Goal: Find specific page/section: Find specific page/section

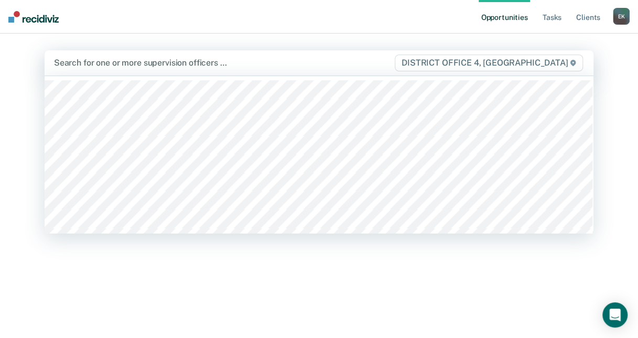
click at [94, 69] on div at bounding box center [224, 63] width 340 height 12
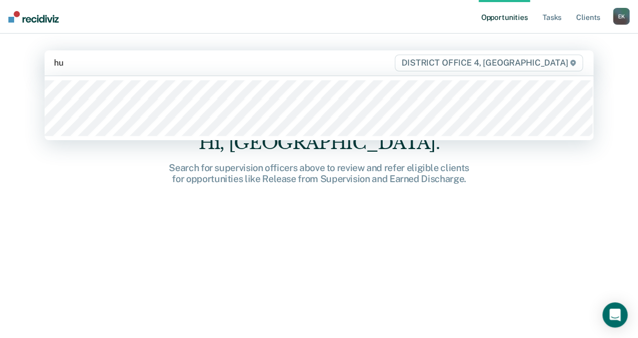
type input "hus"
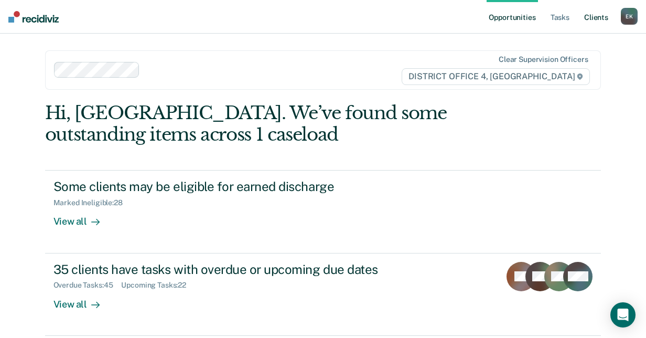
click at [589, 20] on link "Client s" at bounding box center [596, 17] width 28 height 34
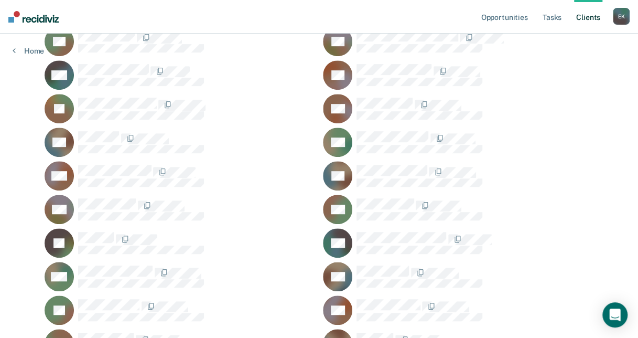
scroll to position [214, 0]
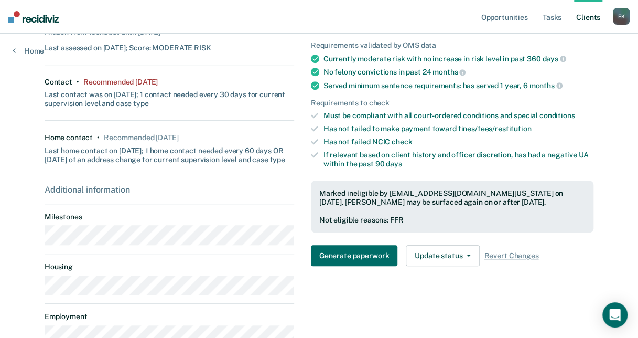
scroll to position [385, 0]
